Goal: Information Seeking & Learning: Learn about a topic

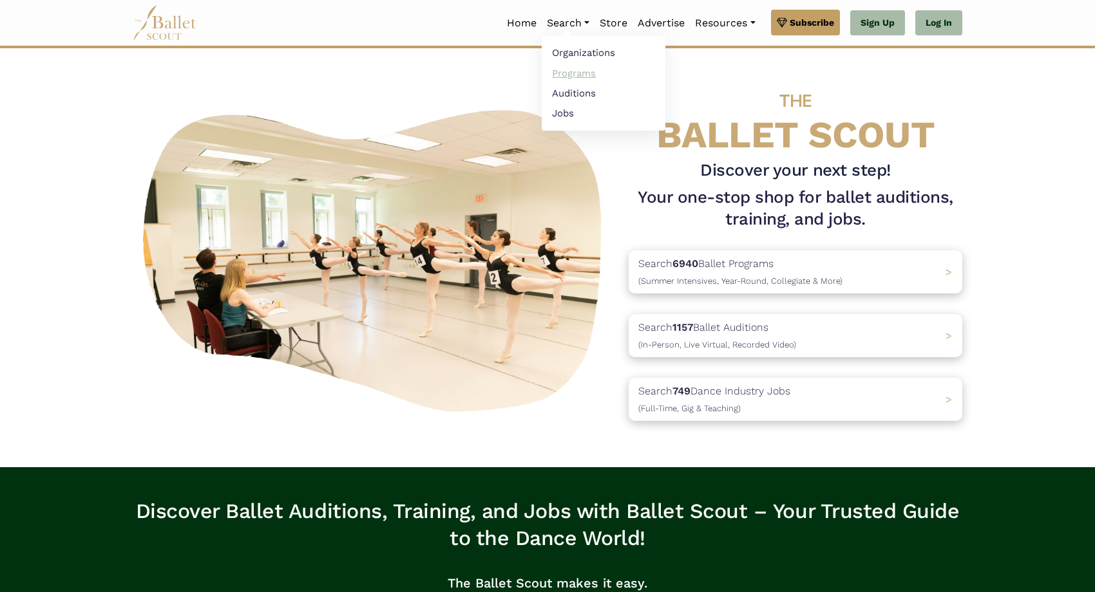
click at [571, 75] on link "Programs" at bounding box center [604, 73] width 124 height 20
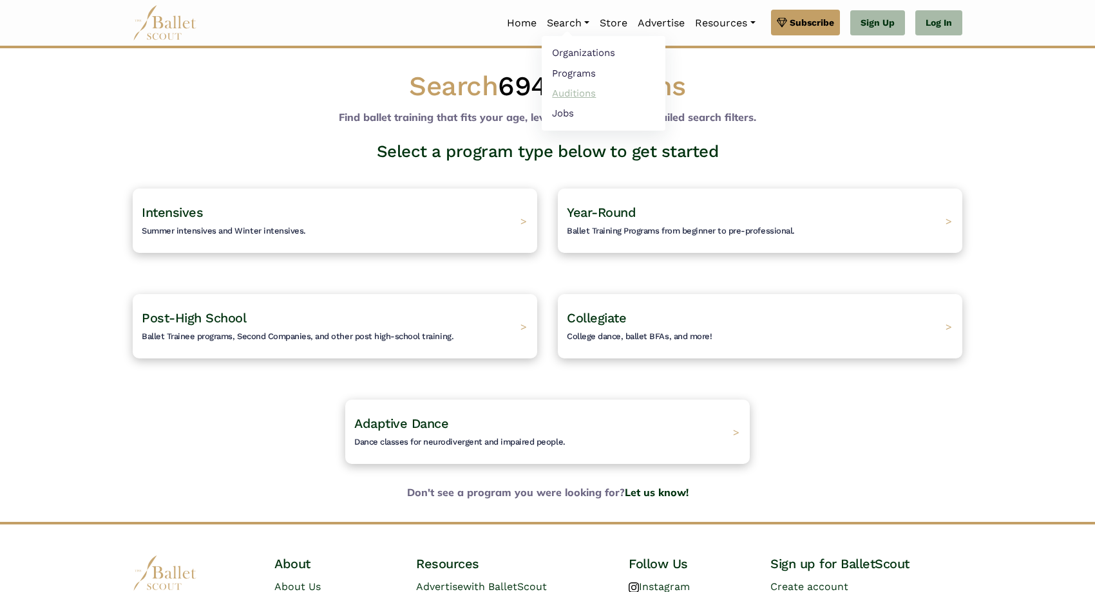
click at [565, 89] on link "Auditions" at bounding box center [604, 93] width 124 height 20
